Goal: Check status: Check status

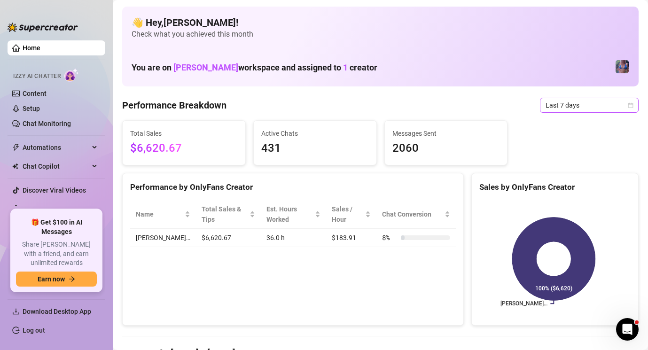
click at [581, 104] on span "Last 7 days" at bounding box center [589, 105] width 87 height 14
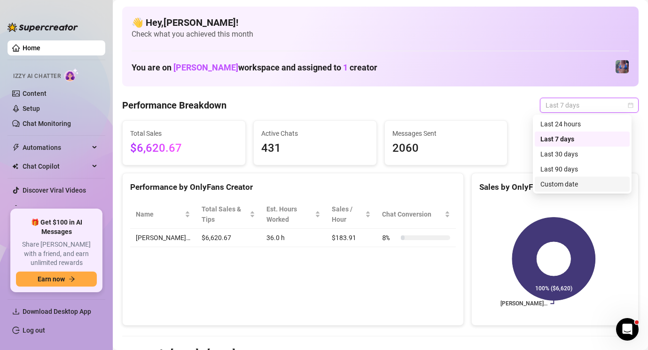
click at [571, 185] on div "Custom date" at bounding box center [583, 184] width 84 height 10
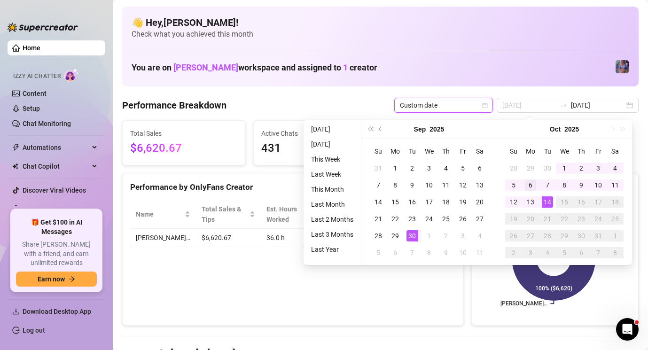
type input "[DATE]"
click at [531, 182] on div "6" at bounding box center [530, 185] width 11 height 11
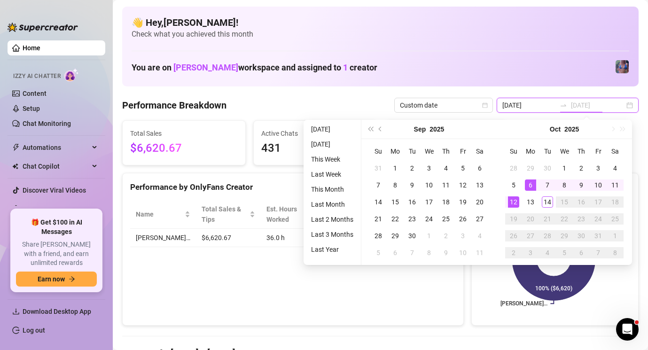
type input "[DATE]"
click at [514, 206] on div "12" at bounding box center [513, 201] width 11 height 11
type input "[DATE]"
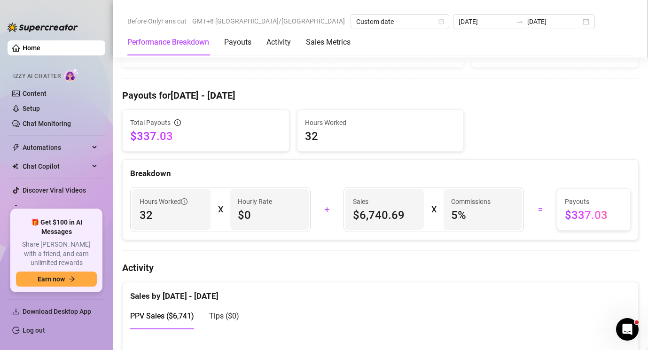
scroll to position [259, 0]
